Goal: Find specific page/section: Find specific page/section

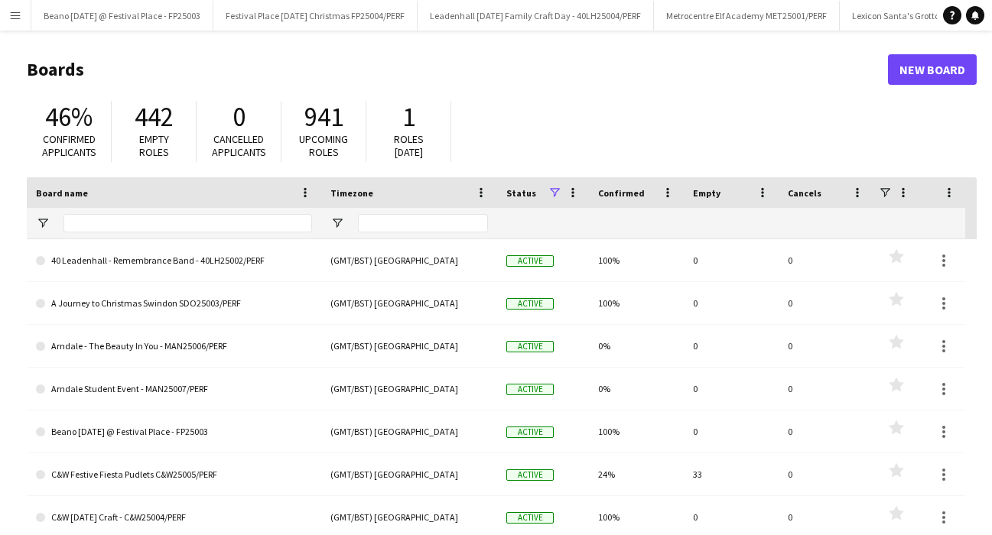
click at [18, 17] on app-icon "Menu" at bounding box center [15, 15] width 12 height 12
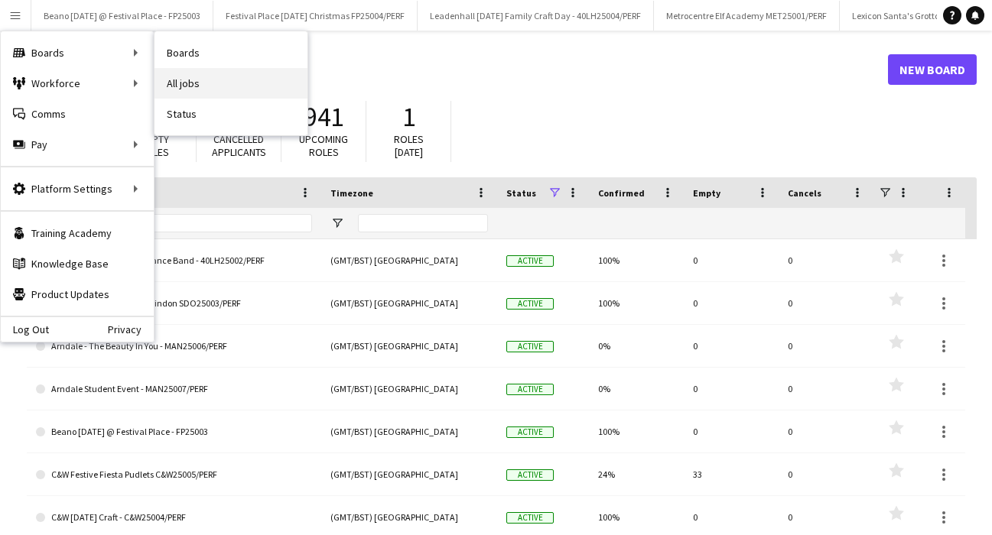
click at [200, 81] on link "All jobs" at bounding box center [230, 83] width 153 height 31
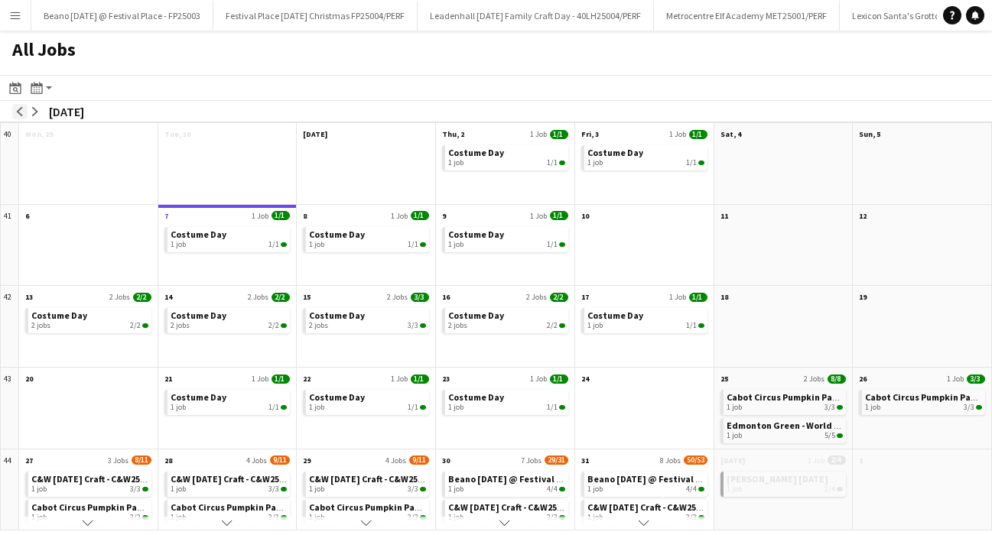
click at [22, 111] on app-icon "arrow-left" at bounding box center [19, 111] width 9 height 9
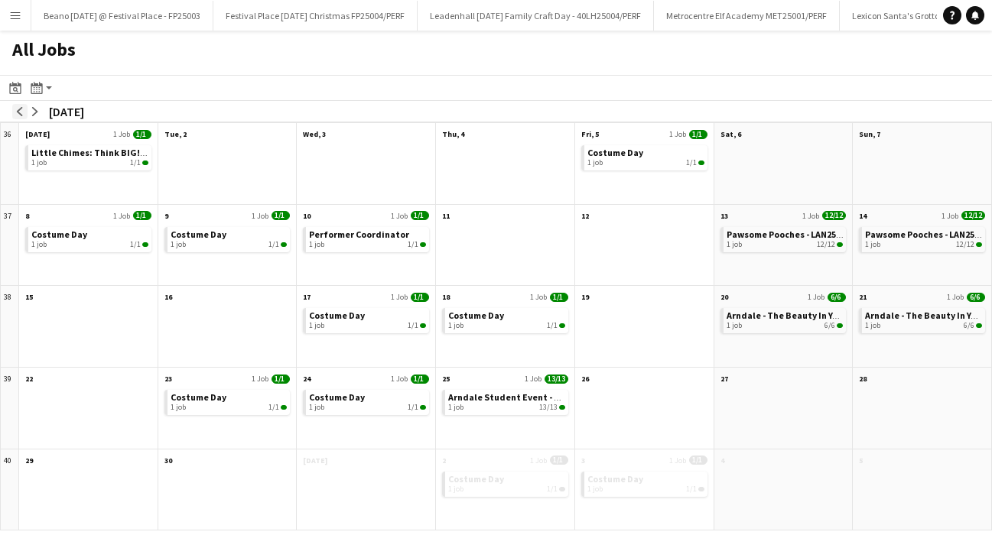
click at [22, 111] on app-icon "arrow-left" at bounding box center [19, 111] width 9 height 9
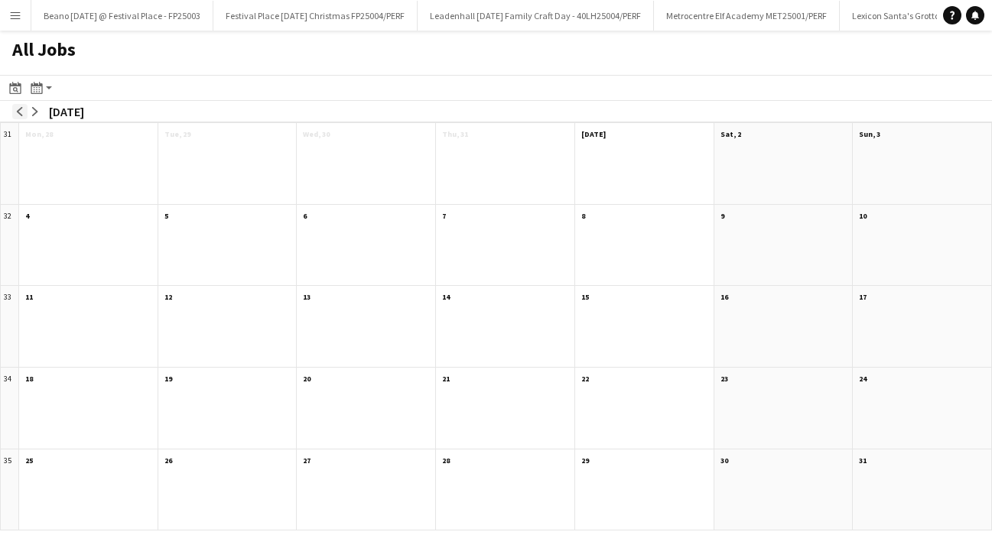
click at [22, 111] on app-icon "arrow-left" at bounding box center [19, 111] width 9 height 9
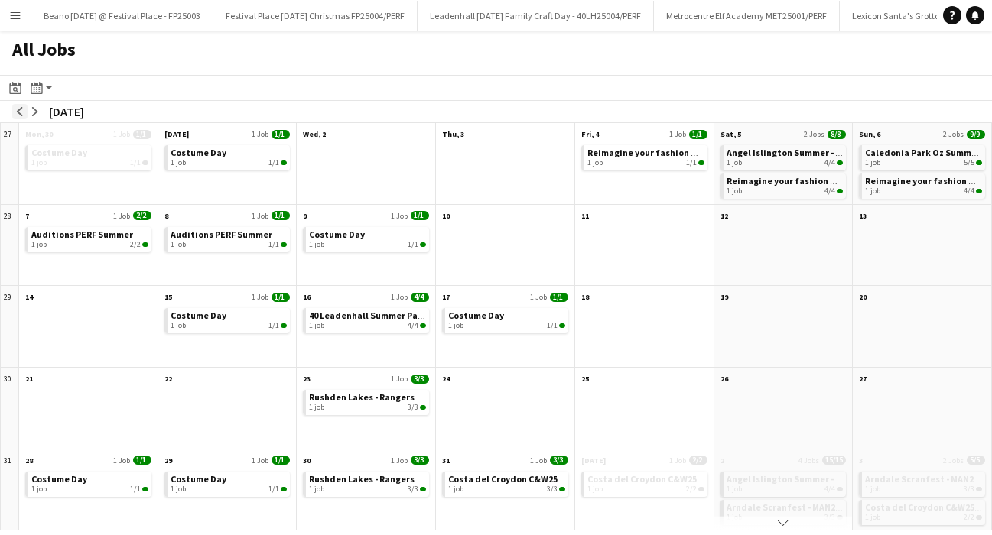
click at [22, 111] on app-icon "arrow-left" at bounding box center [19, 111] width 9 height 9
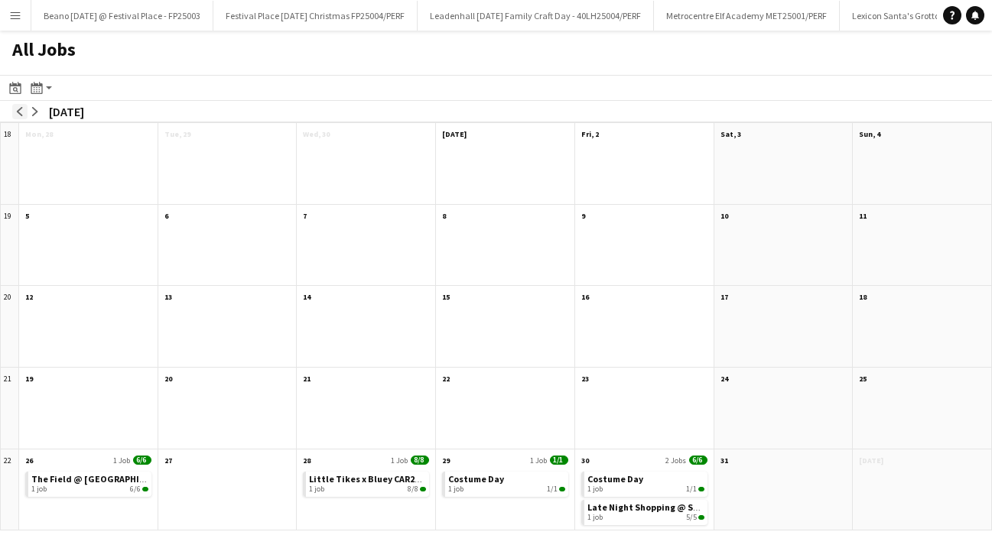
click at [22, 111] on app-icon "arrow-left" at bounding box center [19, 111] width 9 height 9
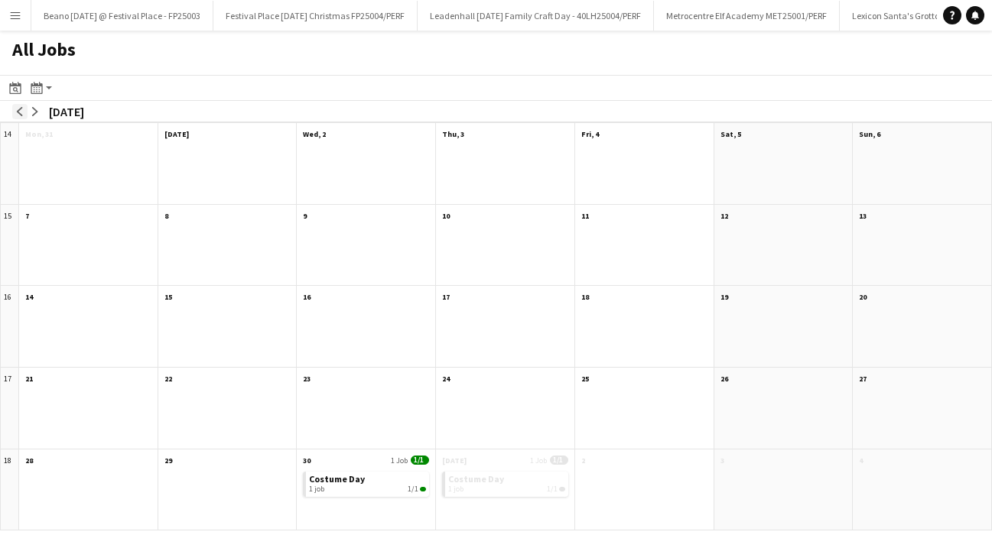
click at [22, 111] on app-icon "arrow-left" at bounding box center [19, 111] width 9 height 9
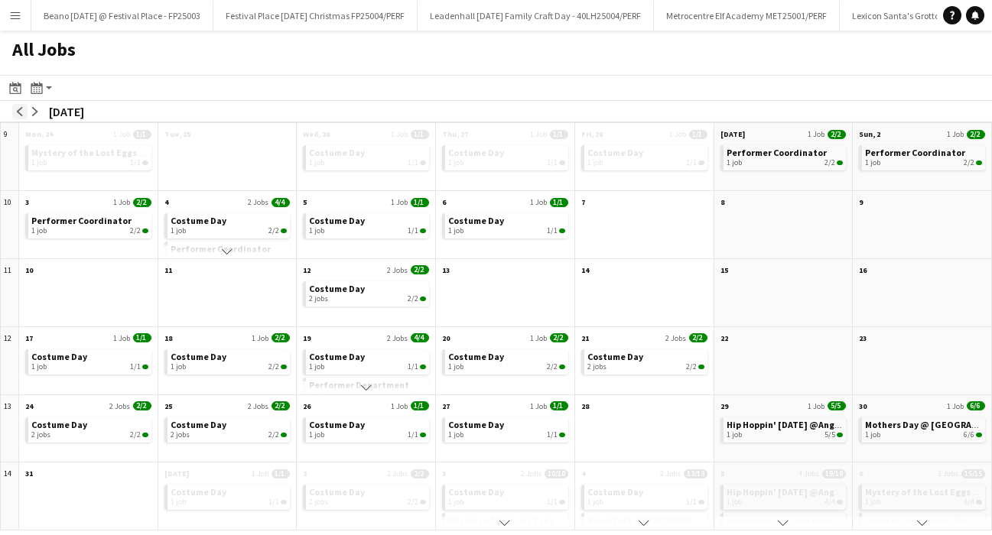
click at [22, 111] on app-icon "arrow-left" at bounding box center [19, 111] width 9 height 9
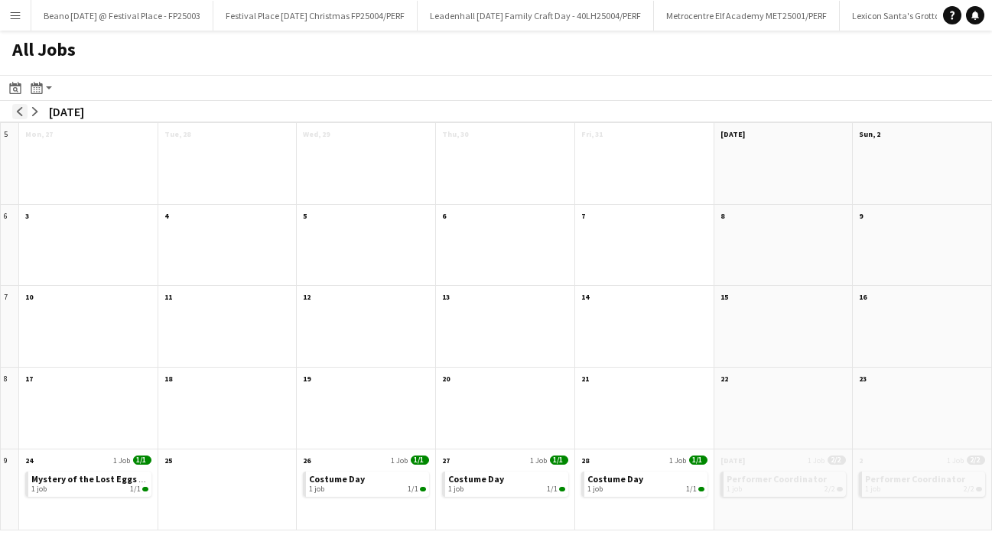
click at [22, 111] on app-icon "arrow-left" at bounding box center [19, 111] width 9 height 9
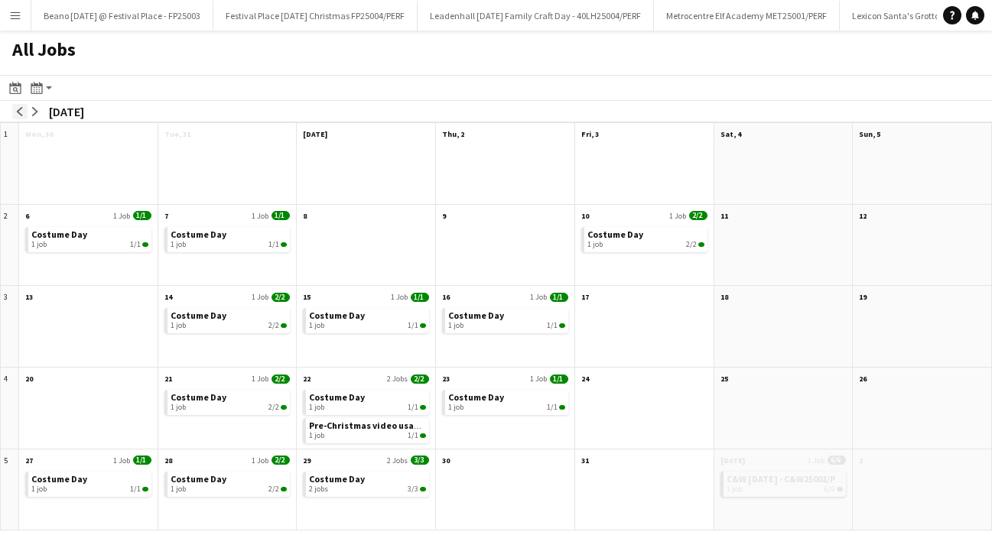
click at [22, 111] on app-icon "arrow-left" at bounding box center [19, 111] width 9 height 9
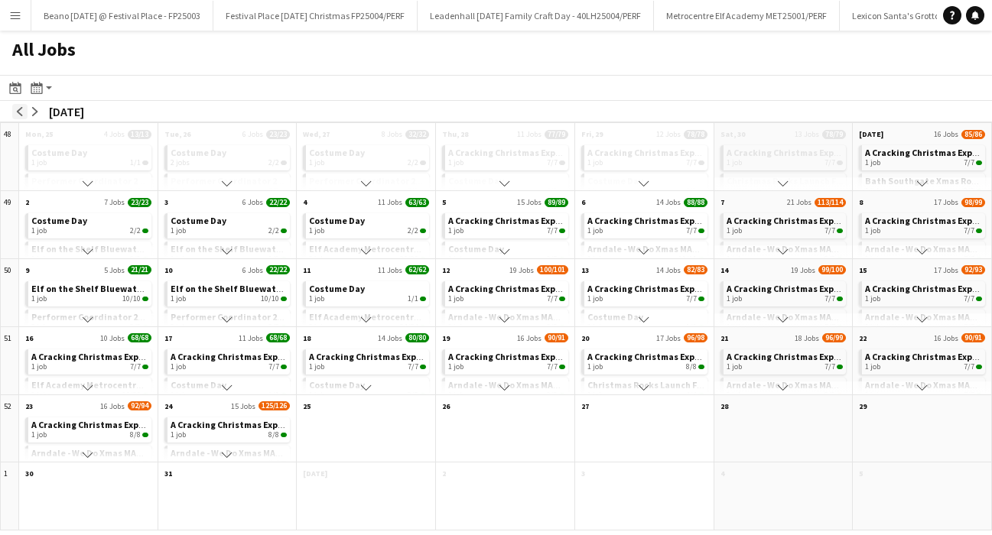
click at [22, 111] on app-icon "arrow-left" at bounding box center [19, 111] width 9 height 9
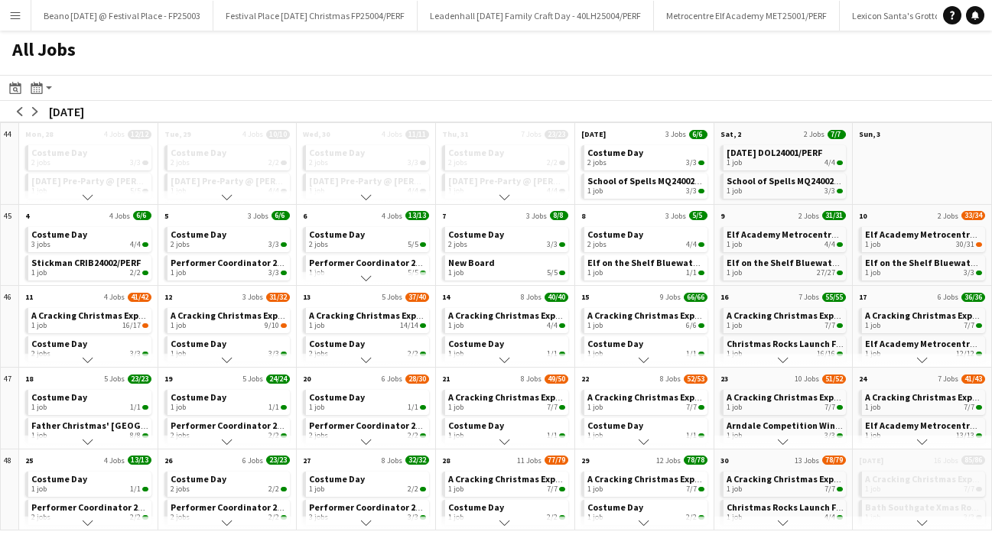
click at [921, 438] on app-icon "Scroll down" at bounding box center [922, 442] width 11 height 11
click at [909, 406] on div "1 job 5/5" at bounding box center [923, 407] width 117 height 9
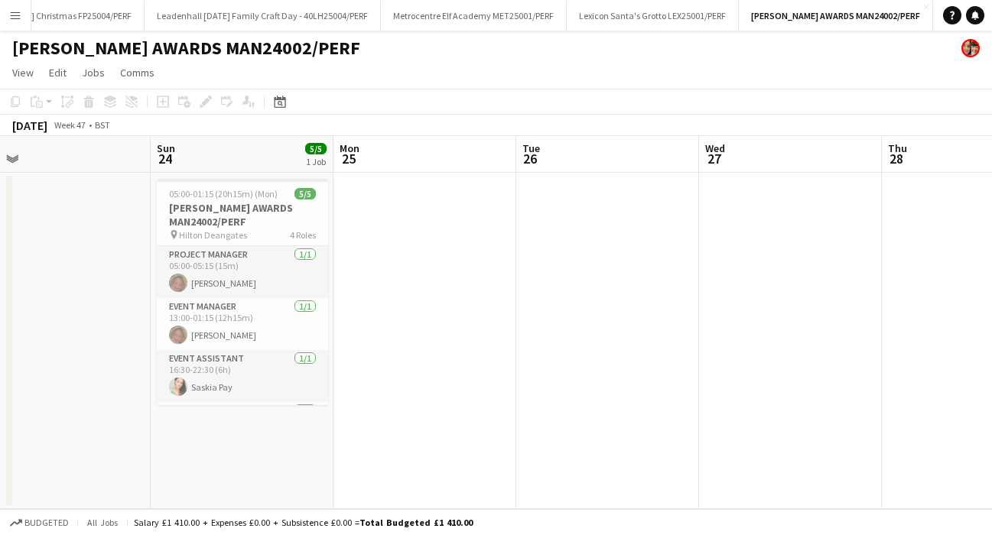
scroll to position [0, 480]
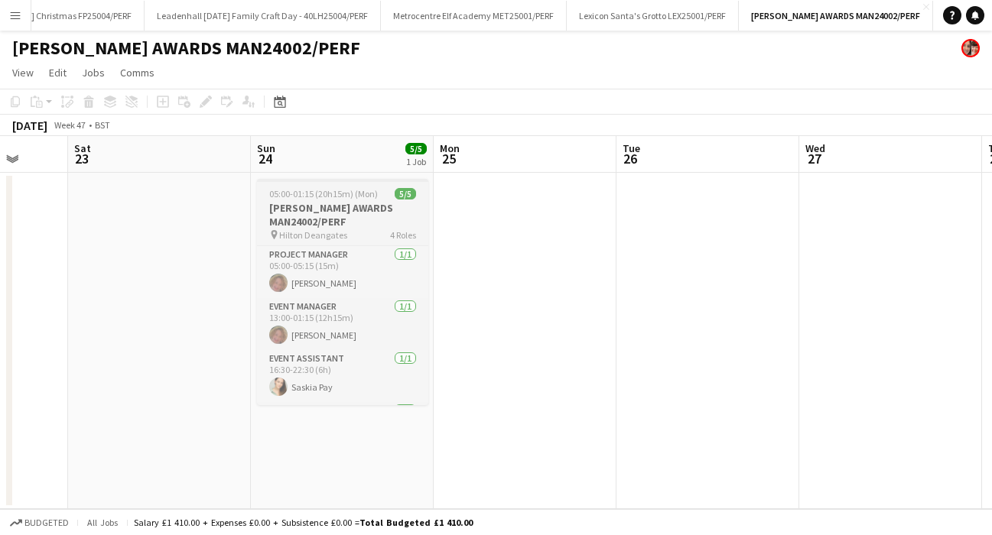
click at [289, 226] on h3 "[PERSON_NAME] AWARDS MAN24002/PERF" at bounding box center [342, 215] width 171 height 28
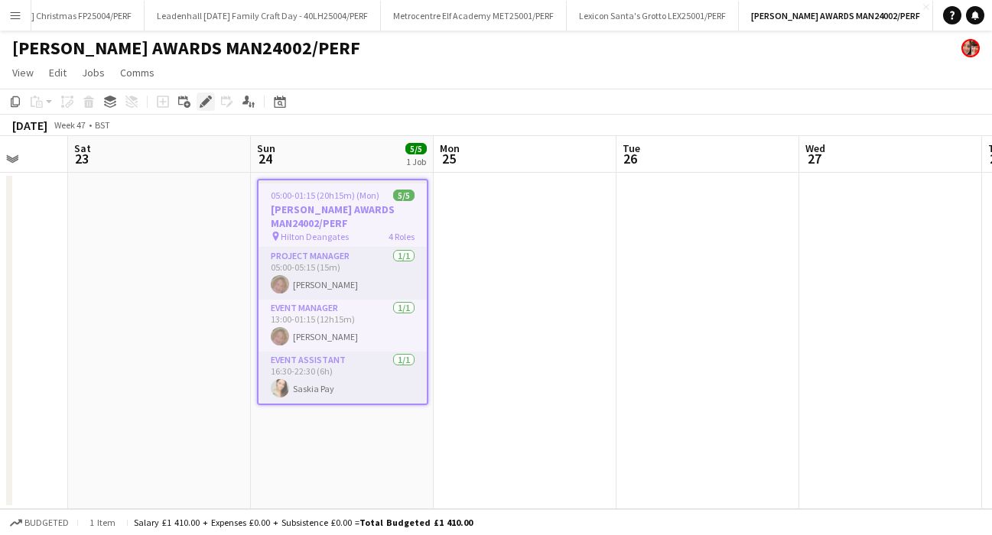
click at [202, 97] on icon "Edit" at bounding box center [206, 102] width 12 height 12
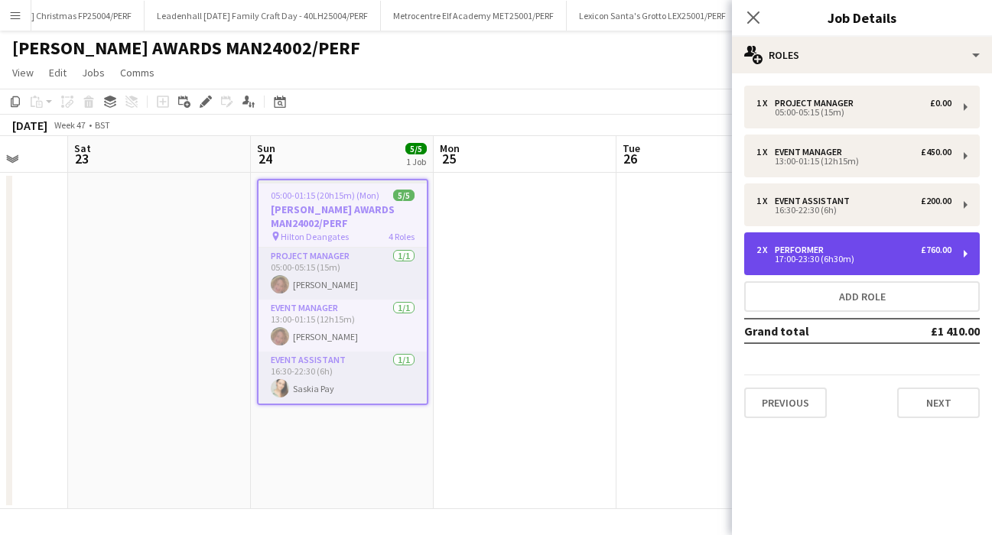
click at [825, 250] on div "Performer" at bounding box center [802, 250] width 55 height 11
